Goal: Check status: Check status

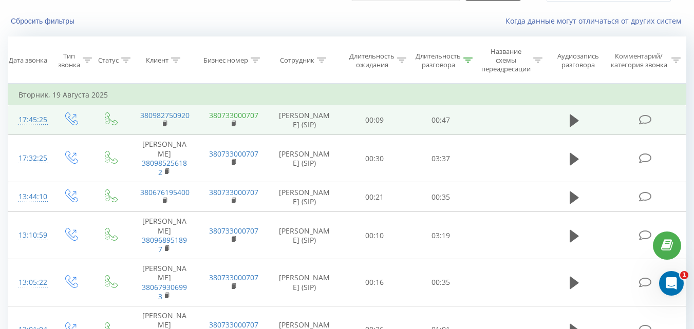
scroll to position [103, 0]
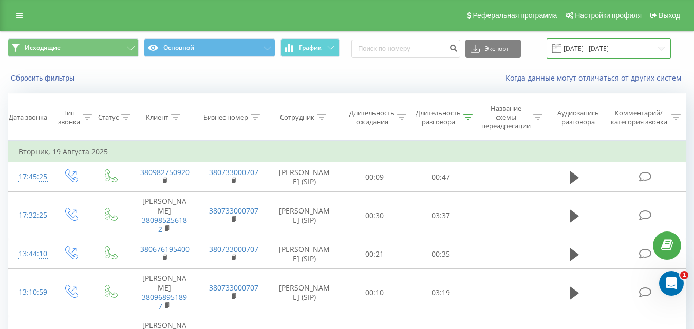
click at [618, 50] on input "[DATE] - [DATE]" at bounding box center [608, 49] width 124 height 20
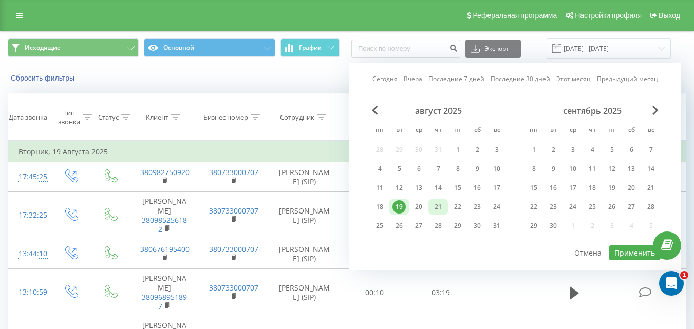
click at [435, 205] on div "21" at bounding box center [437, 206] width 13 height 13
click at [628, 253] on button "Применить" at bounding box center [634, 252] width 52 height 15
type input "21.08.2025 - 21.08.2025"
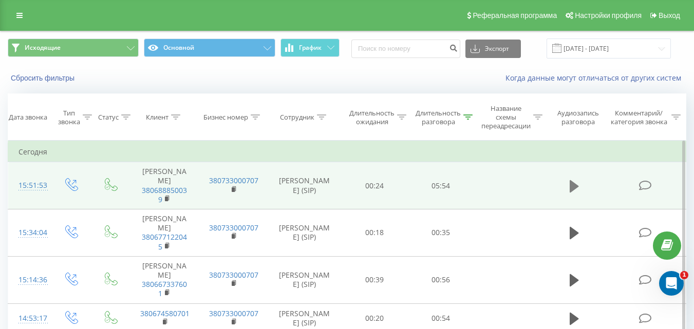
click at [573, 194] on icon at bounding box center [573, 186] width 9 height 14
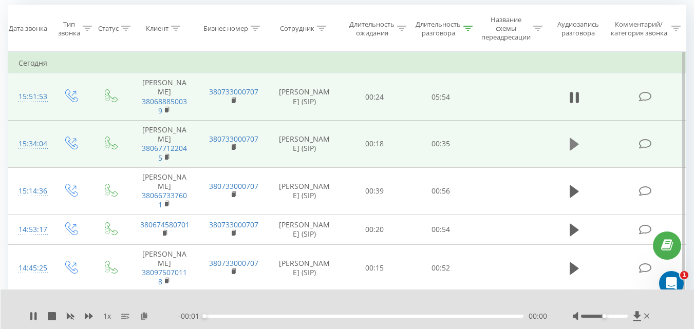
scroll to position [103, 0]
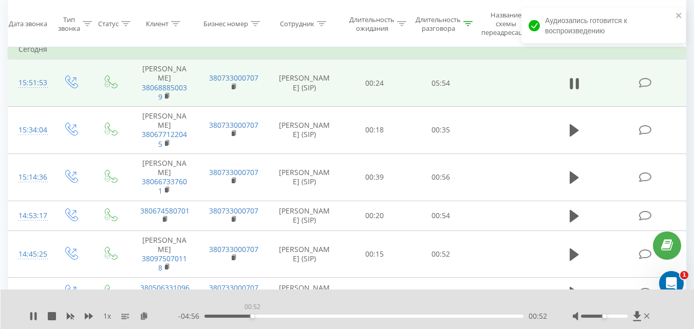
drag, startPoint x: 212, startPoint y: 315, endPoint x: 252, endPoint y: 315, distance: 39.5
click at [252, 315] on div "00:52" at bounding box center [363, 316] width 319 height 3
drag, startPoint x: 249, startPoint y: 316, endPoint x: 238, endPoint y: 316, distance: 10.3
click at [238, 316] on div "00:37" at bounding box center [363, 316] width 319 height 3
click at [29, 318] on div "1 x - 04:45 01:03 01:03" at bounding box center [348, 310] width 694 height 40
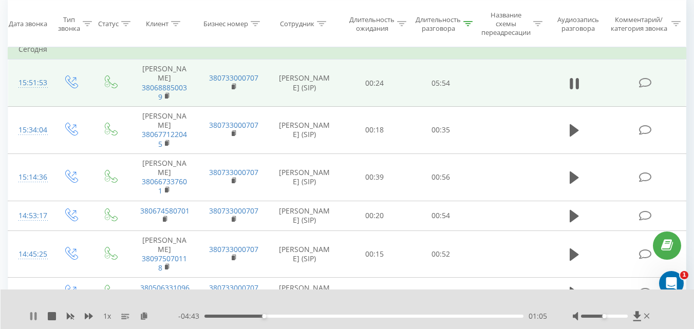
click at [33, 320] on icon at bounding box center [33, 316] width 8 height 8
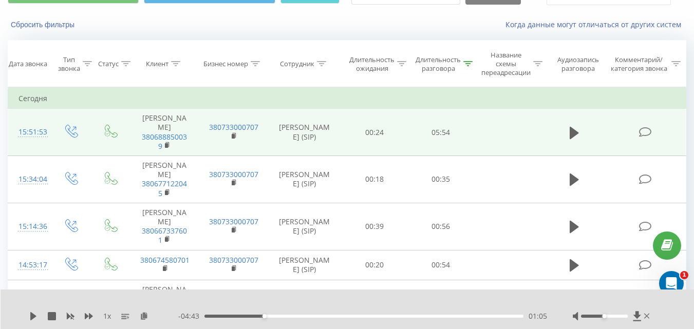
scroll to position [0, 0]
